Goal: Information Seeking & Learning: Understand process/instructions

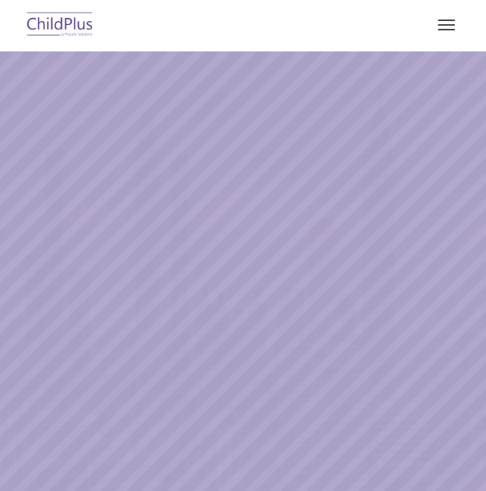
select select "MEDIUM"
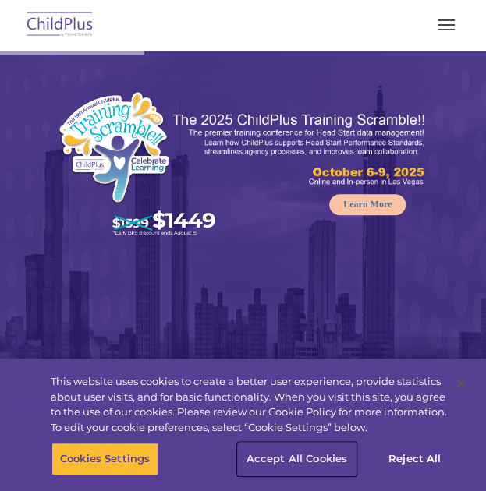
click at [327, 465] on button "Accept All Cookies" at bounding box center [297, 459] width 118 height 33
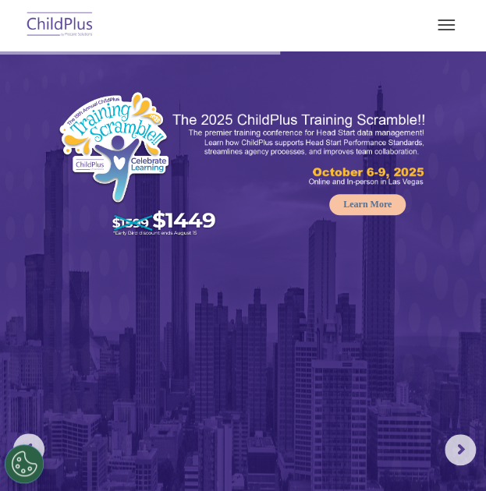
click at [447, 27] on button "button" at bounding box center [446, 24] width 33 height 25
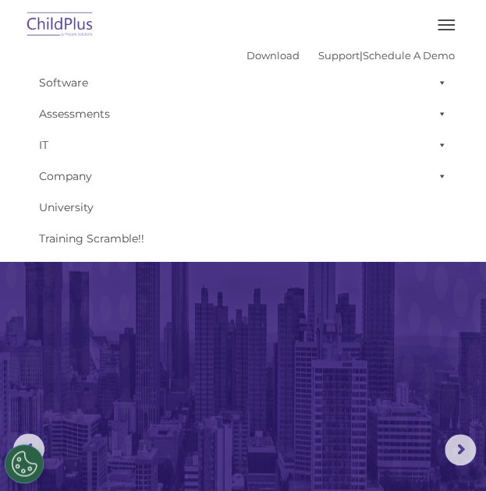
click at [133, 314] on img at bounding box center [243, 370] width 486 height 639
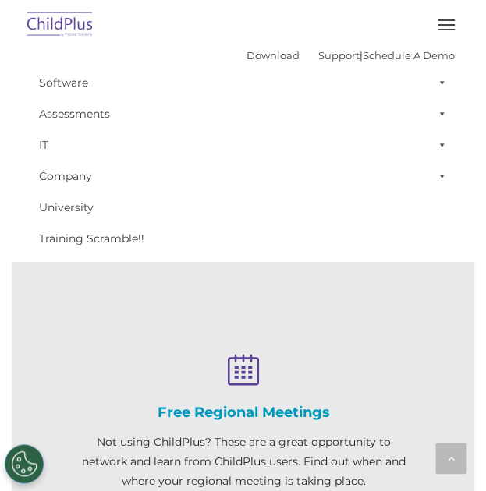
scroll to position [1469, 0]
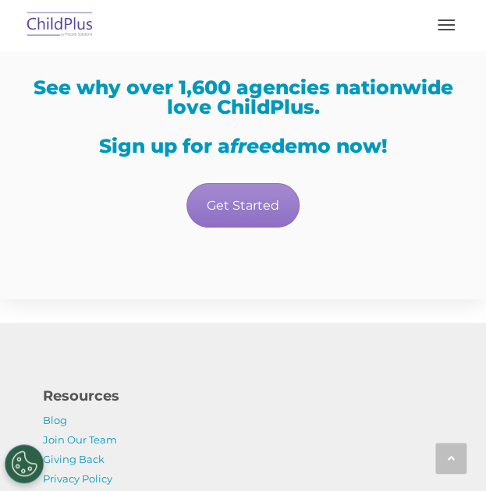
scroll to position [4302, 0]
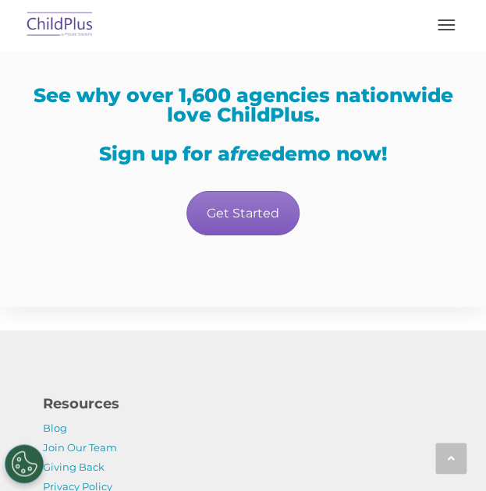
click at [249, 193] on link "Get Started" at bounding box center [242, 213] width 113 height 44
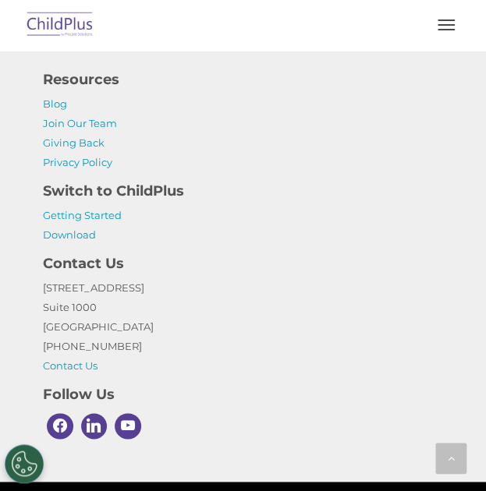
scroll to position [1640, 0]
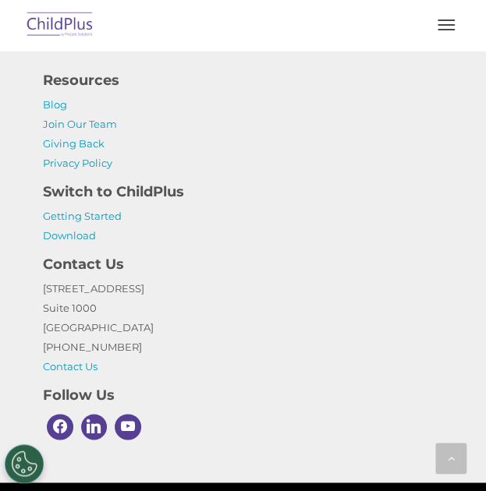
click at [66, 242] on p "Getting Started Download" at bounding box center [243, 226] width 400 height 39
click at [69, 232] on link "Download" at bounding box center [69, 235] width 53 height 12
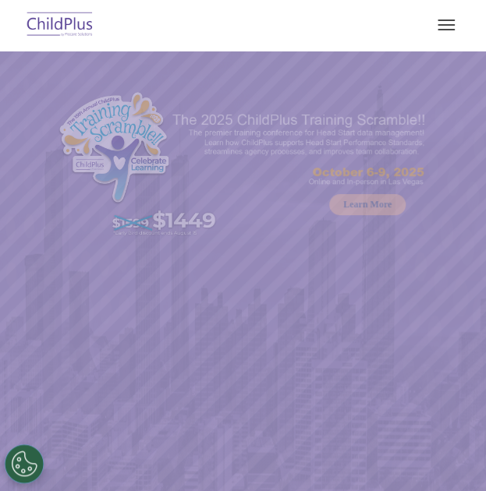
select select "MEDIUM"
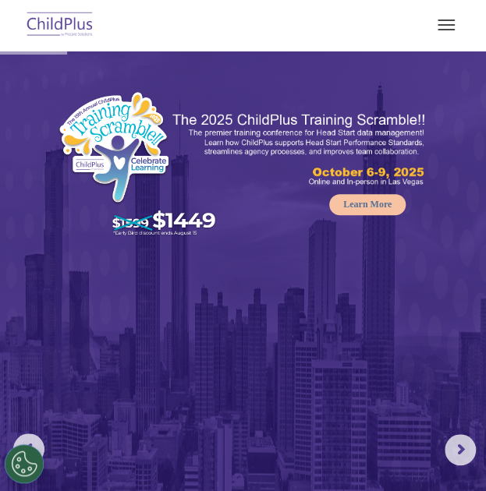
click at [444, 19] on span "button" at bounding box center [445, 20] width 17 height 2
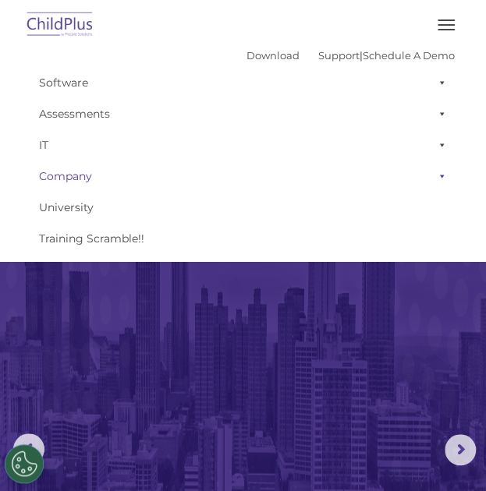
click at [245, 164] on link "Company" at bounding box center [242, 176] width 423 height 31
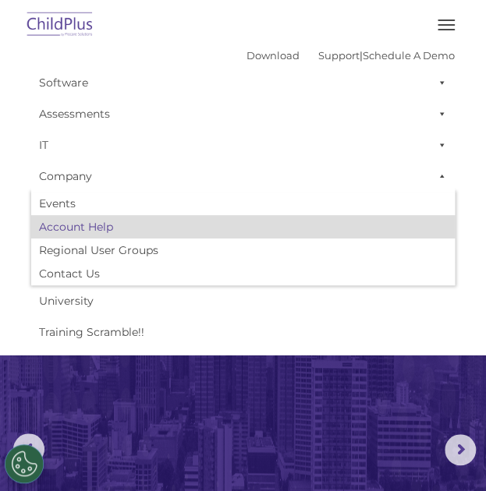
click at [95, 225] on link "Account Help" at bounding box center [242, 226] width 423 height 23
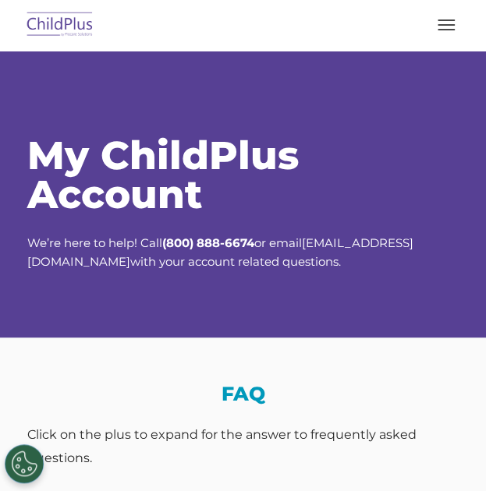
select select "MEDIUM"
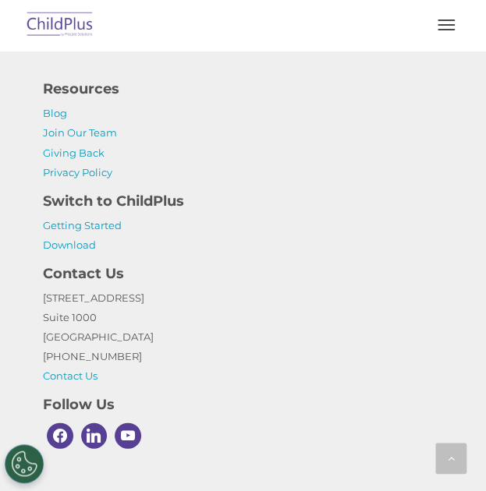
scroll to position [2043, 0]
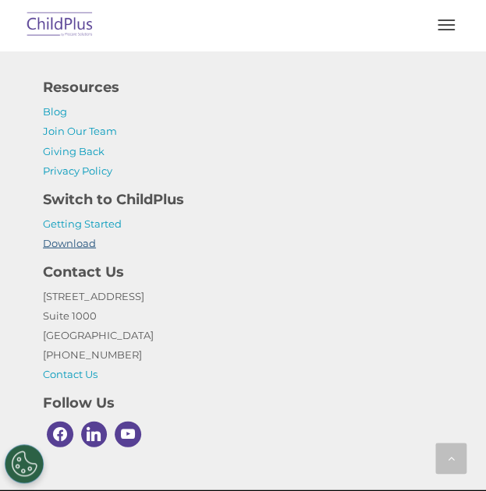
click at [65, 241] on link "Download" at bounding box center [69, 242] width 53 height 12
